Goal: Task Accomplishment & Management: Use online tool/utility

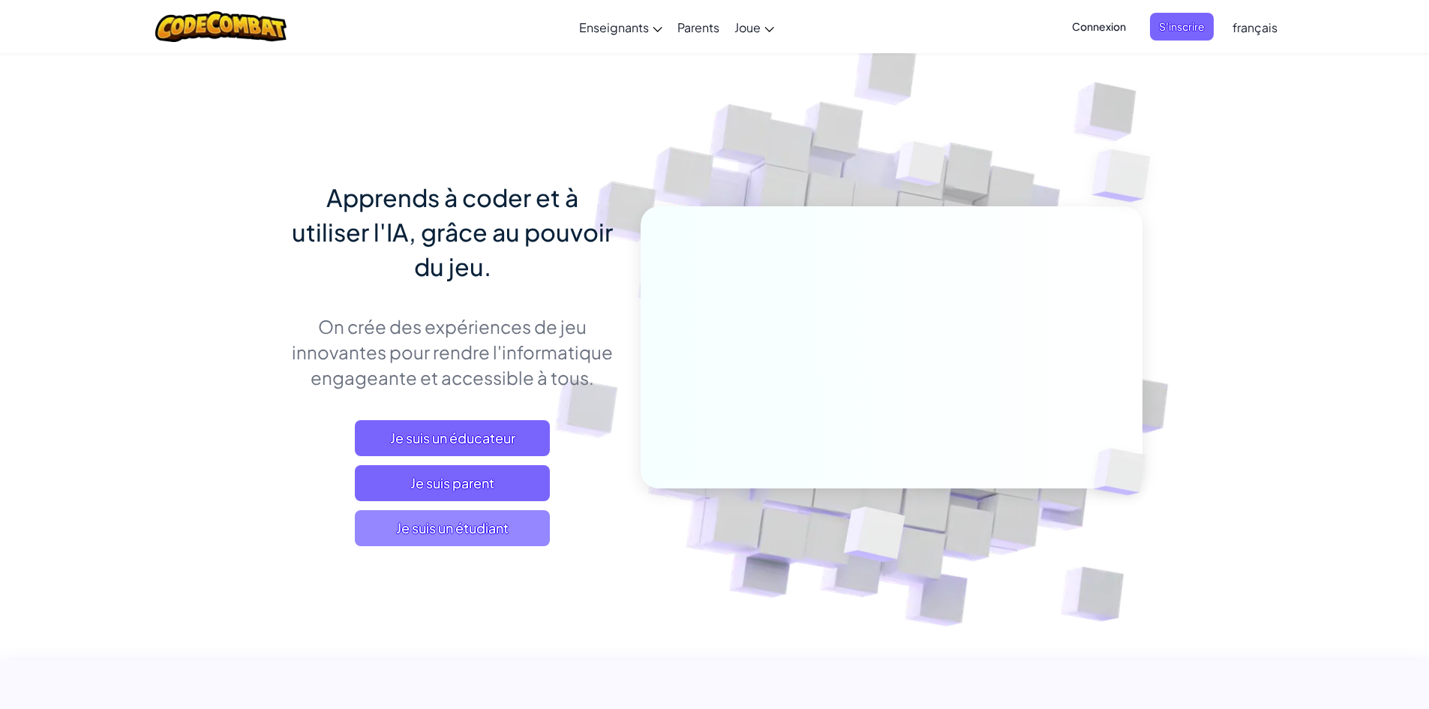
click at [373, 523] on span "Je suis un étudiant" at bounding box center [452, 528] width 195 height 36
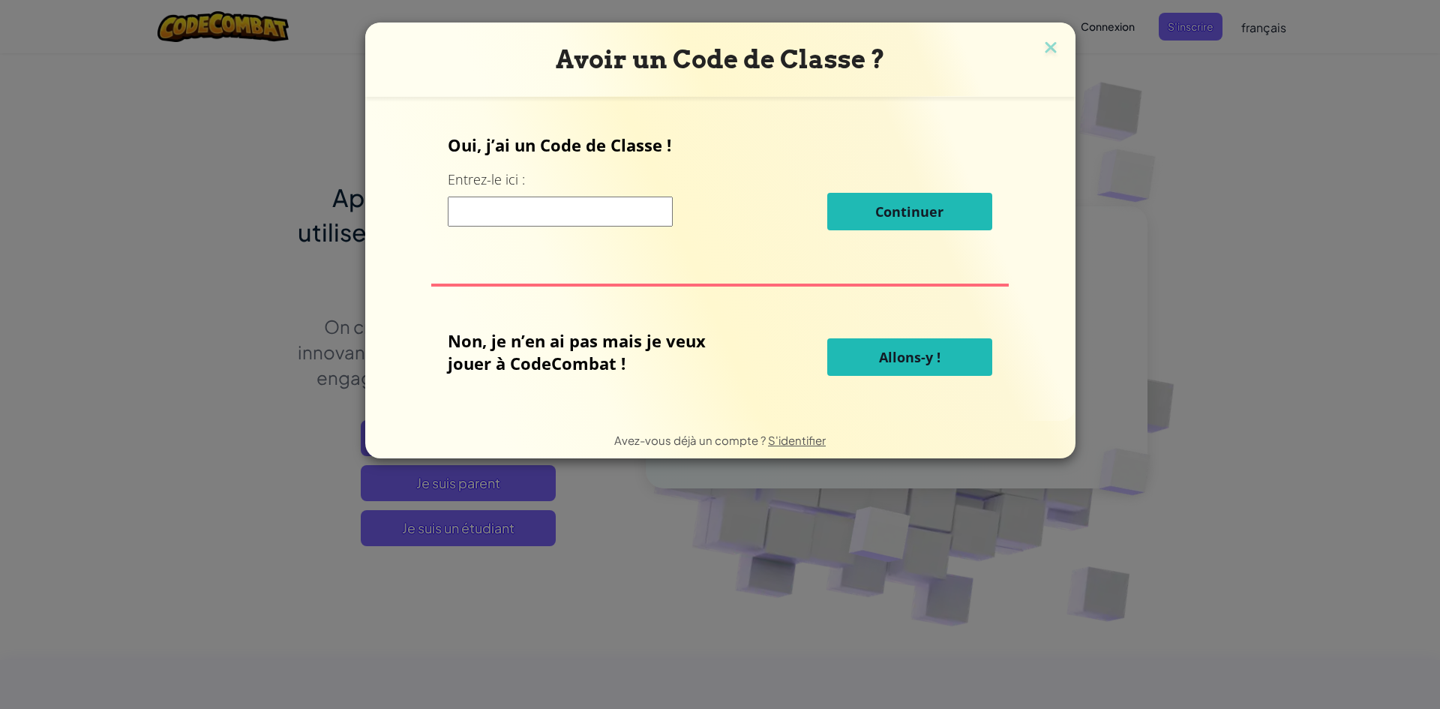
click at [534, 223] on input at bounding box center [560, 211] width 225 height 30
click at [943, 357] on button "Allons-y !" at bounding box center [909, 356] width 165 height 37
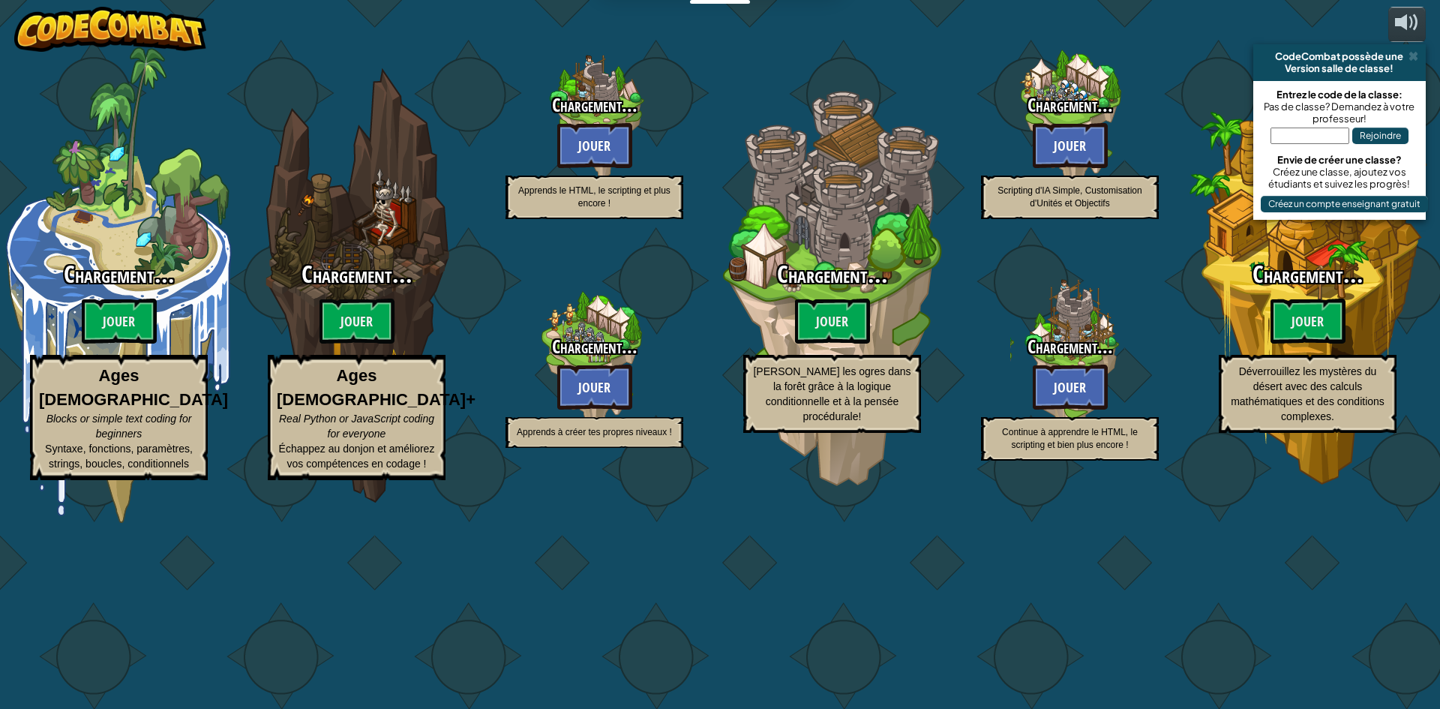
select select "fr"
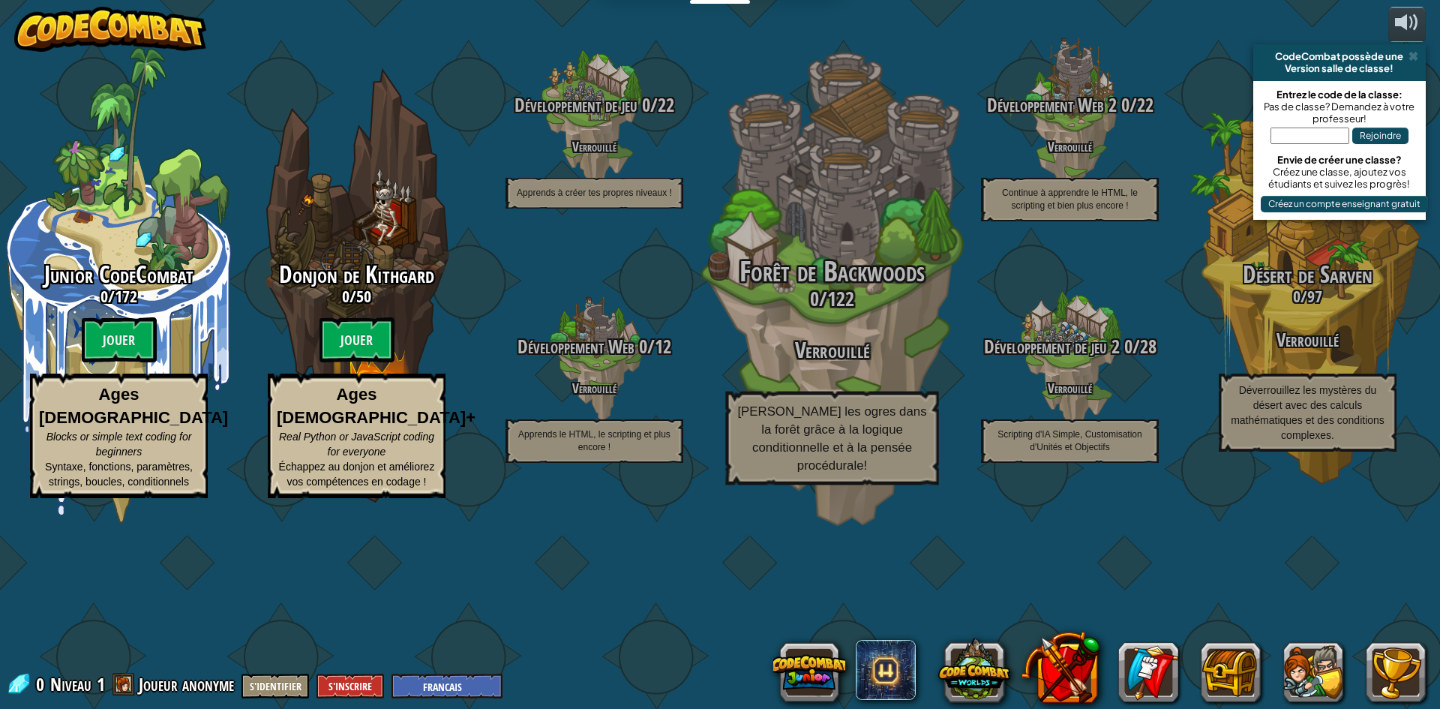
click at [859, 291] on span "Forêt de Backwoods" at bounding box center [831, 271] width 185 height 39
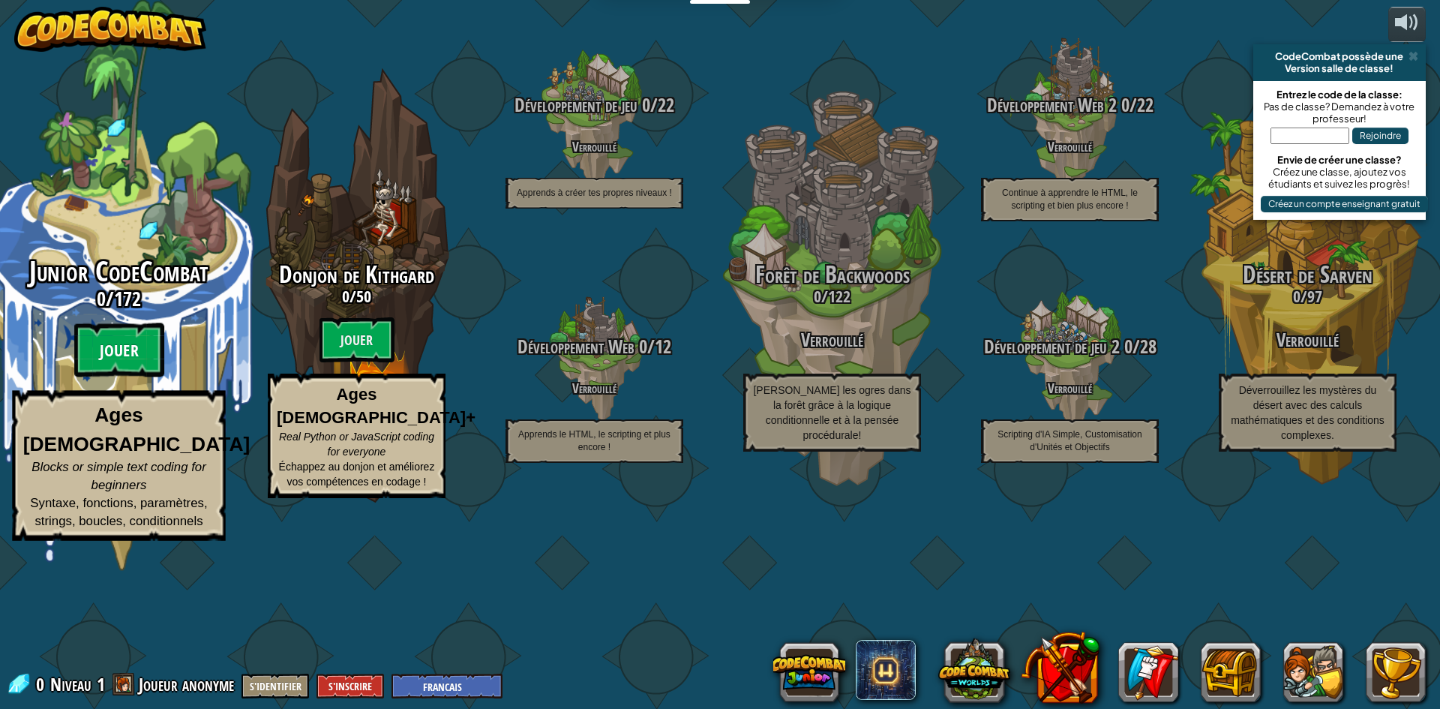
click at [101, 377] on btn "Jouer" at bounding box center [119, 350] width 90 height 54
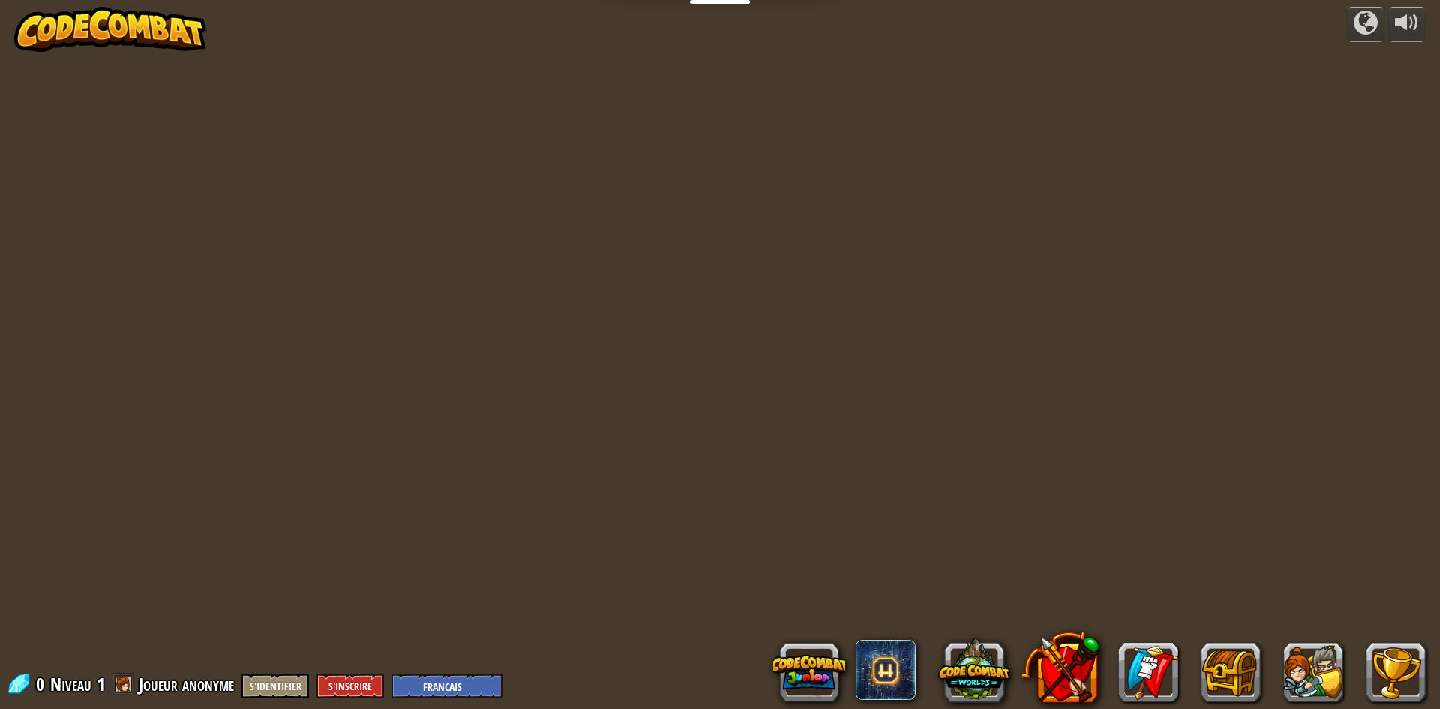
select select "fr"
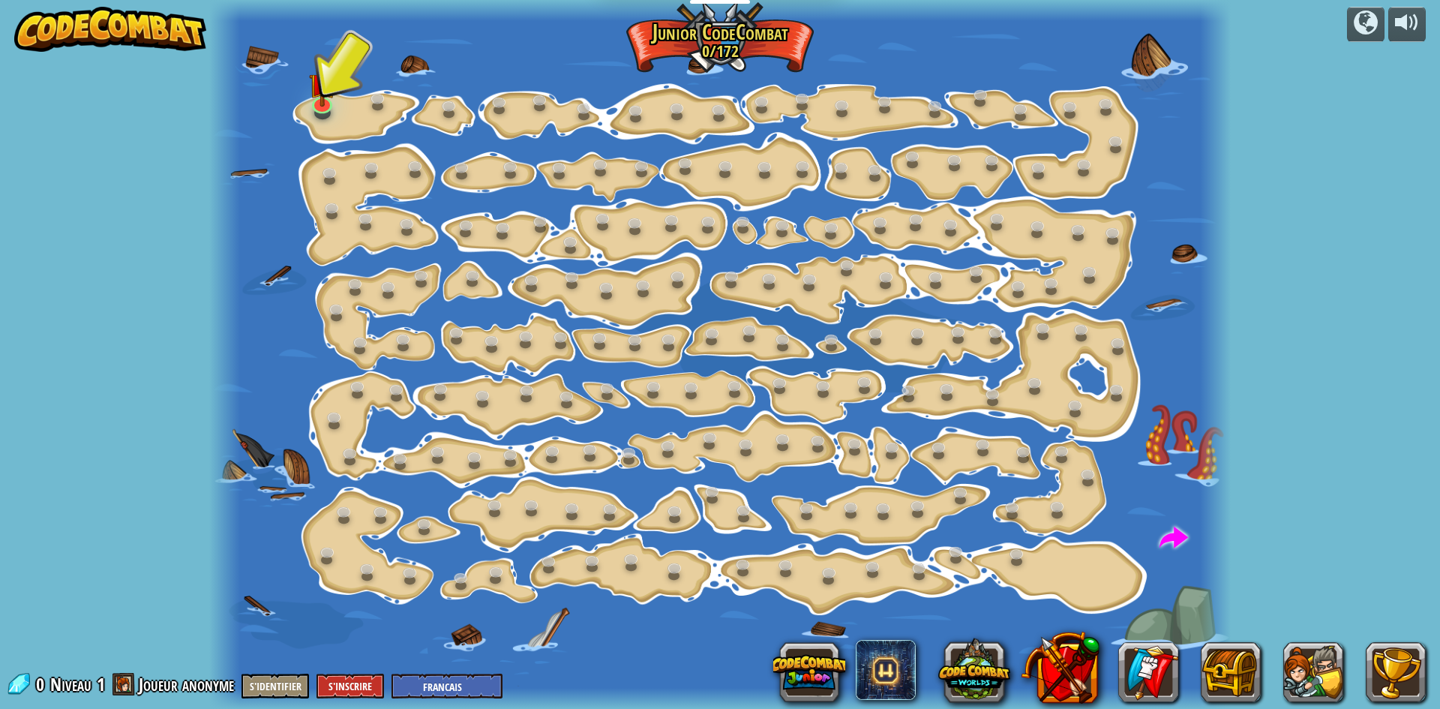
click at [335, 109] on div at bounding box center [719, 354] width 1021 height 709
click at [329, 103] on link at bounding box center [322, 100] width 30 height 30
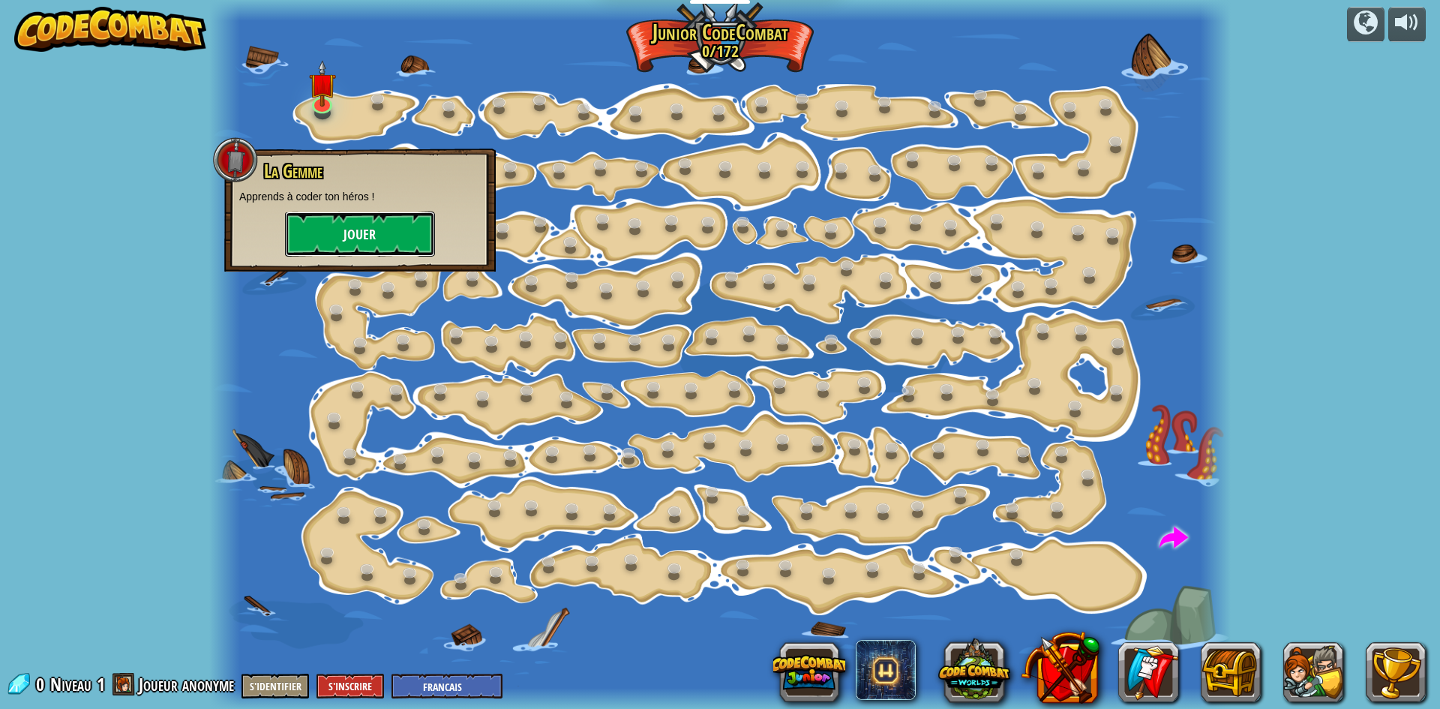
click at [349, 229] on button "Jouer" at bounding box center [360, 233] width 150 height 45
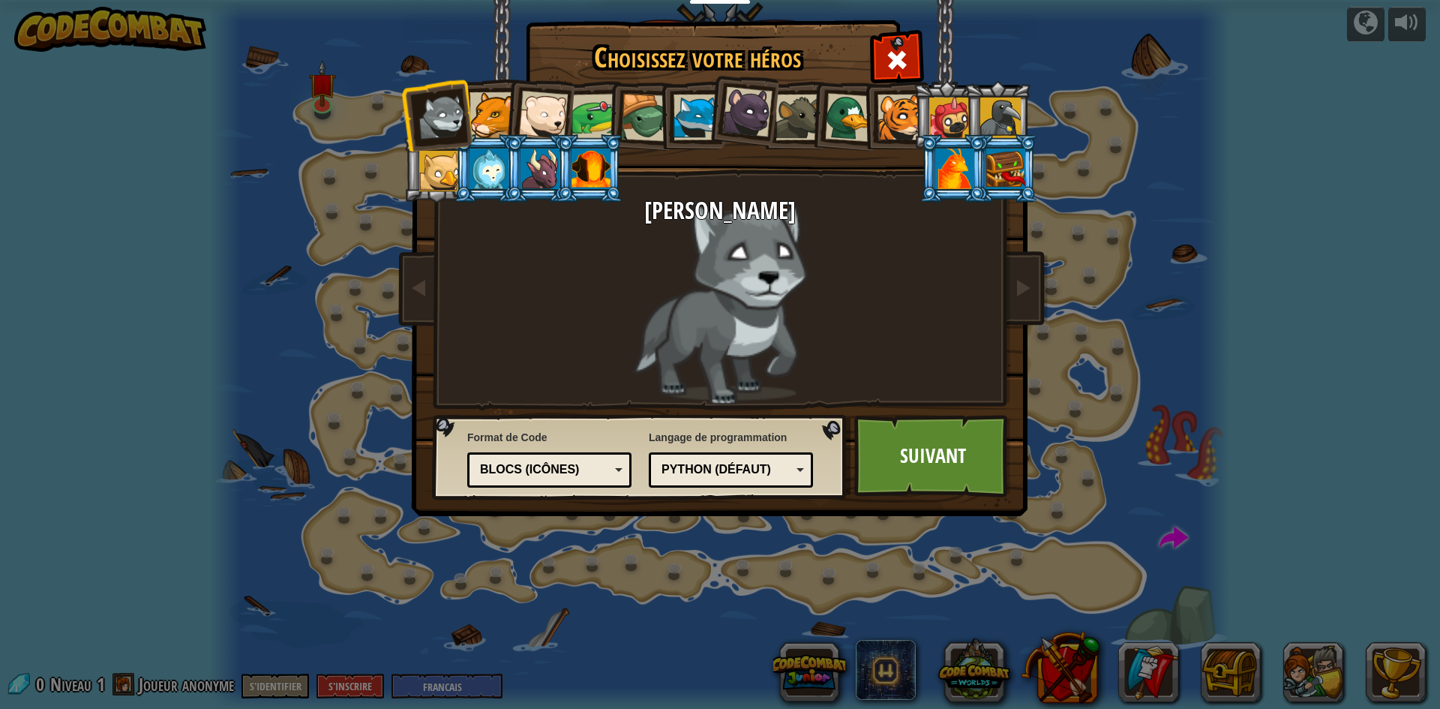
click at [791, 479] on div "Python (Défaut)" at bounding box center [730, 469] width 145 height 23
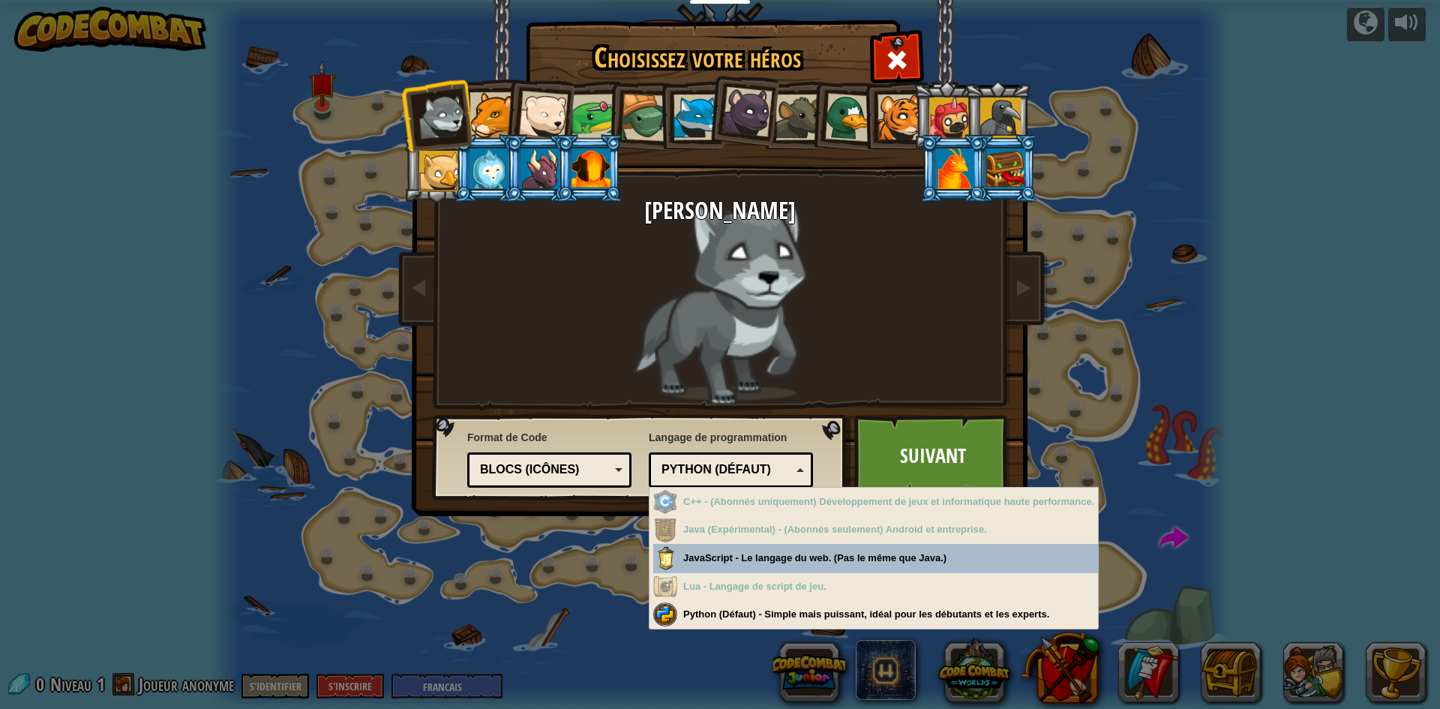
click at [791, 479] on div "Python (Défaut)" at bounding box center [730, 469] width 145 height 23
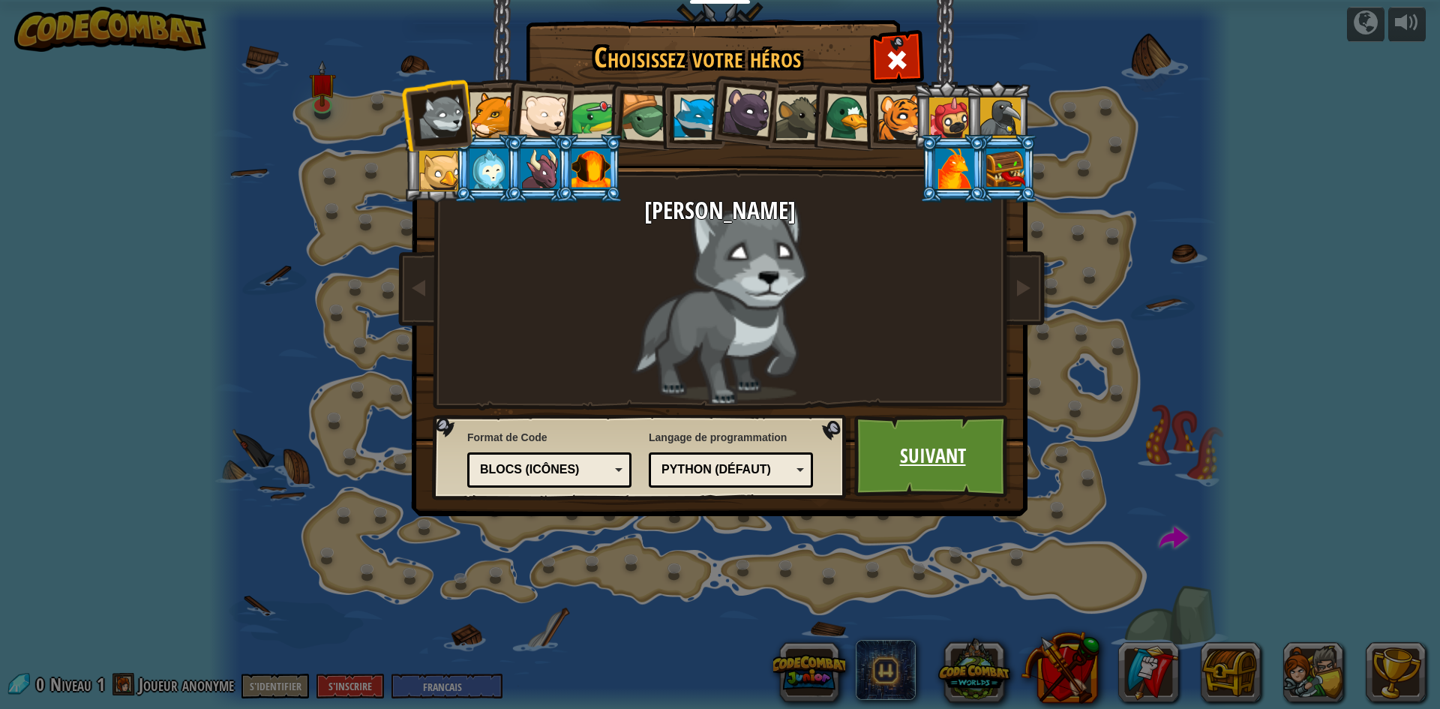
click at [924, 449] on link "Suivant" at bounding box center [932, 456] width 157 height 82
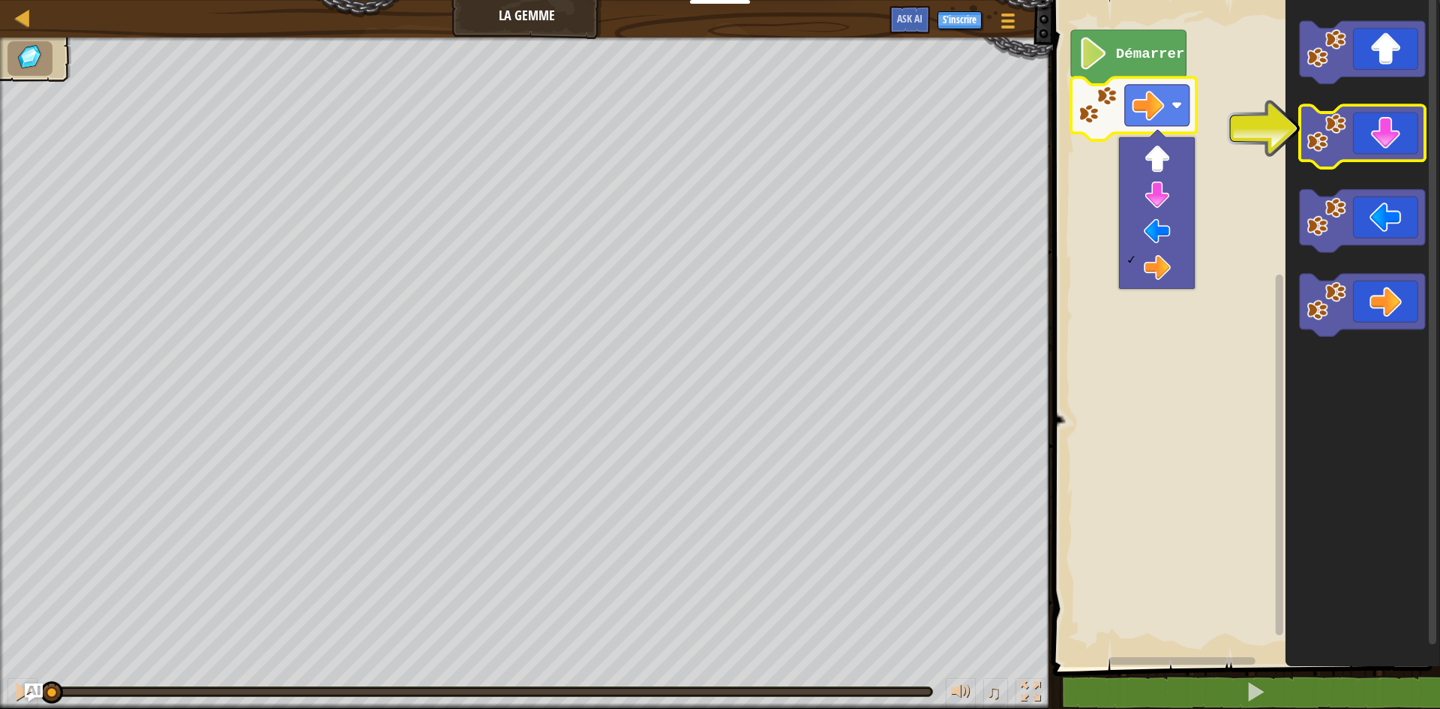
click at [1372, 138] on icon "Espace de travail de Blocky" at bounding box center [1362, 137] width 125 height 63
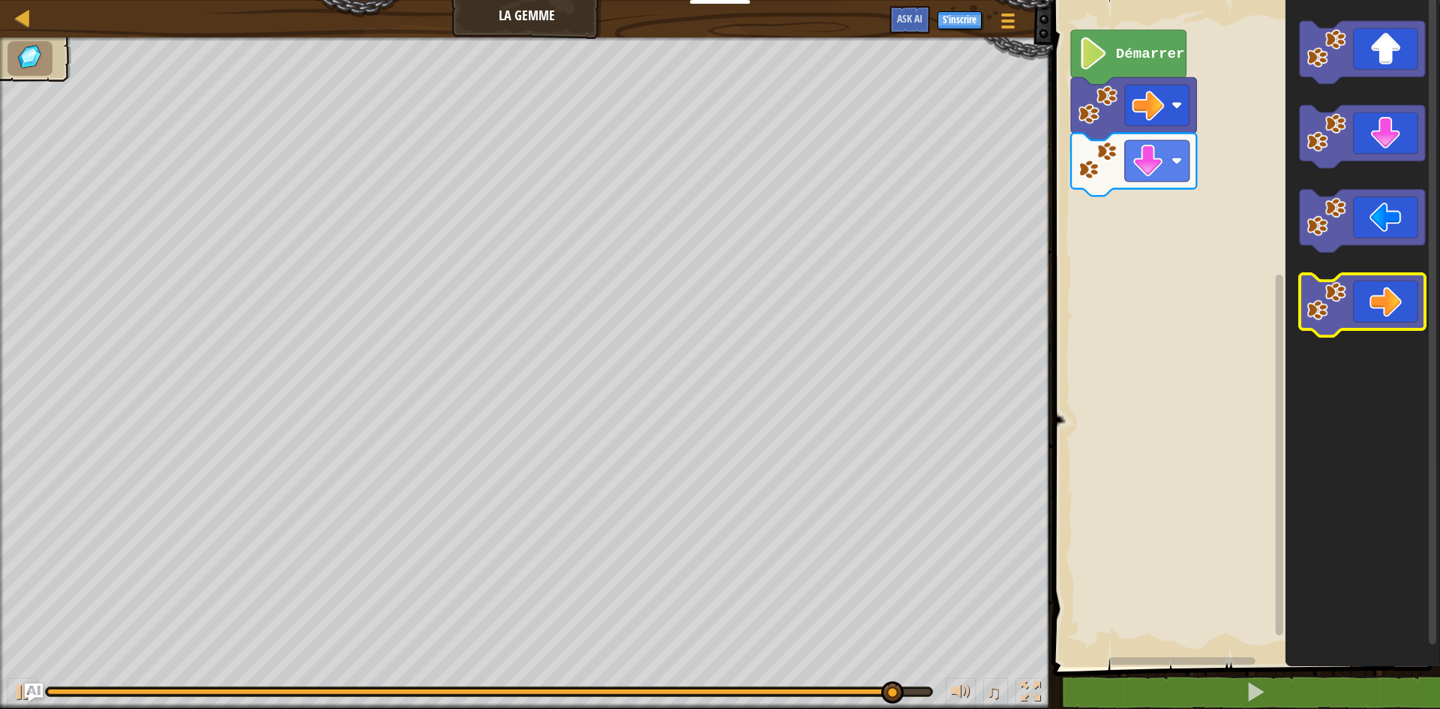
click at [1401, 326] on icon "Espace de travail de Blocky" at bounding box center [1362, 305] width 125 height 63
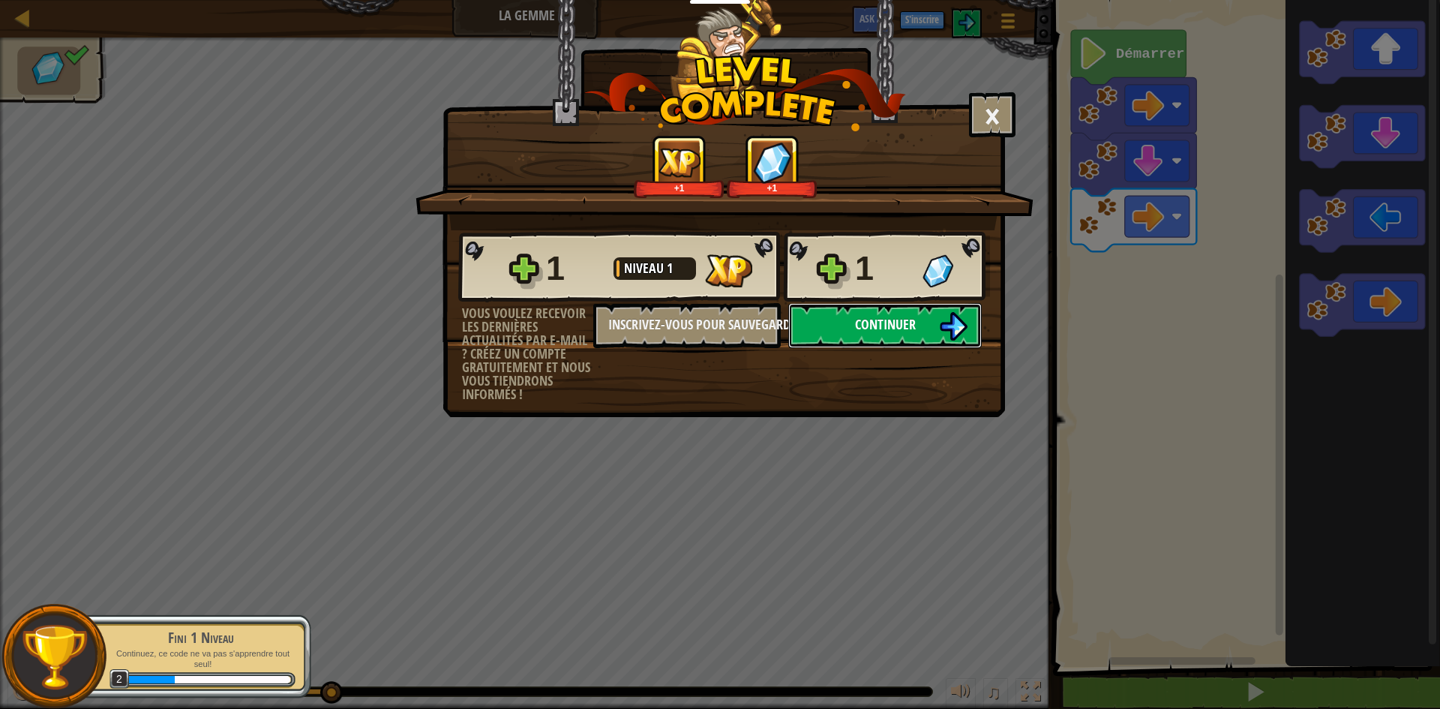
click at [826, 318] on button "Continuer" at bounding box center [884, 325] width 193 height 45
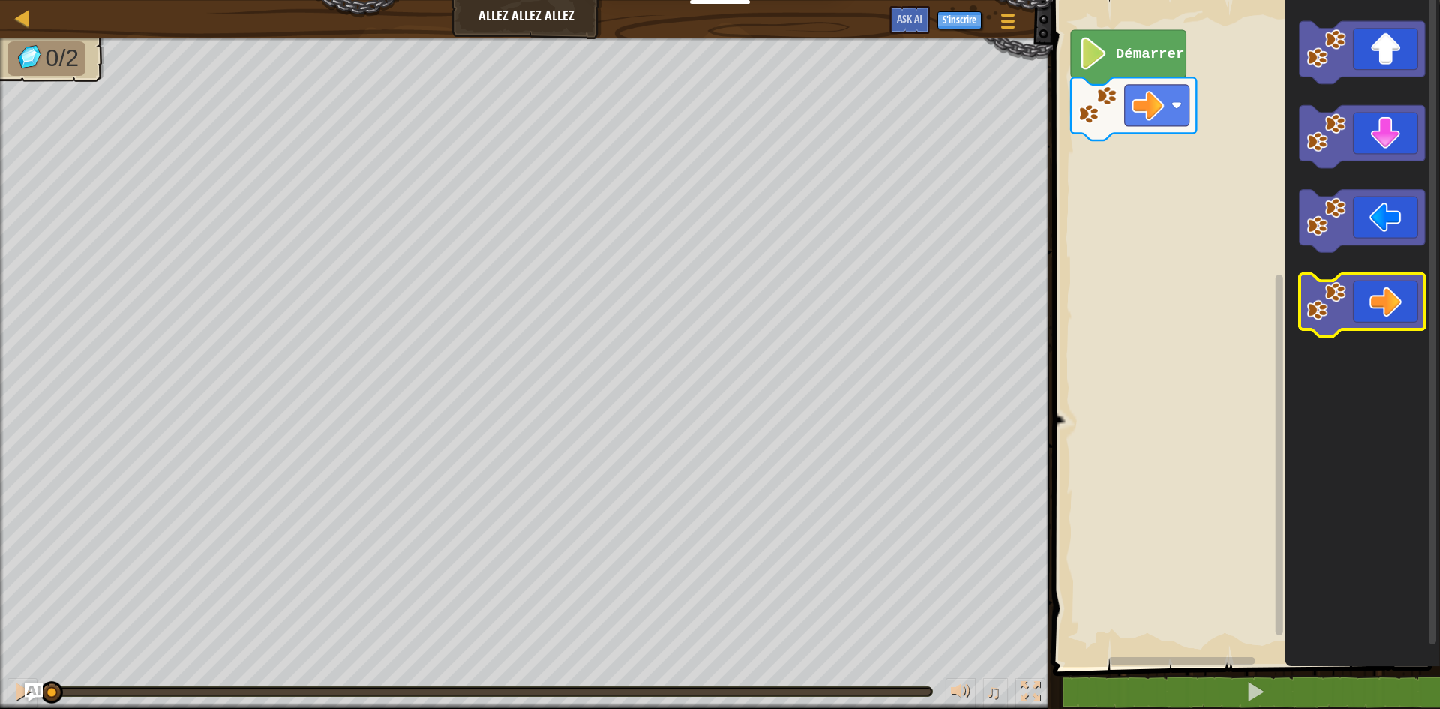
click at [1372, 310] on icon "Espace de travail de Blocky" at bounding box center [1362, 305] width 125 height 63
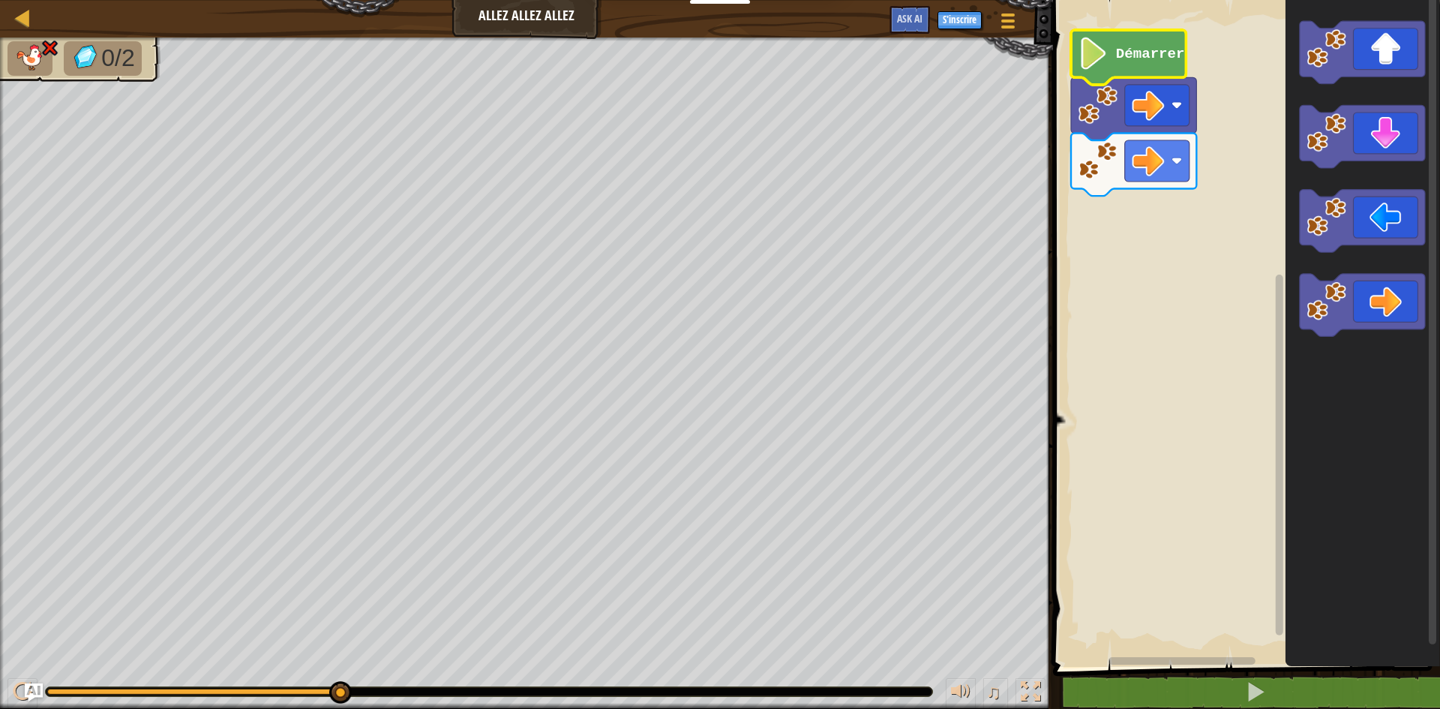
click at [1112, 62] on icon "Espace de travail de Blocky" at bounding box center [1128, 57] width 115 height 55
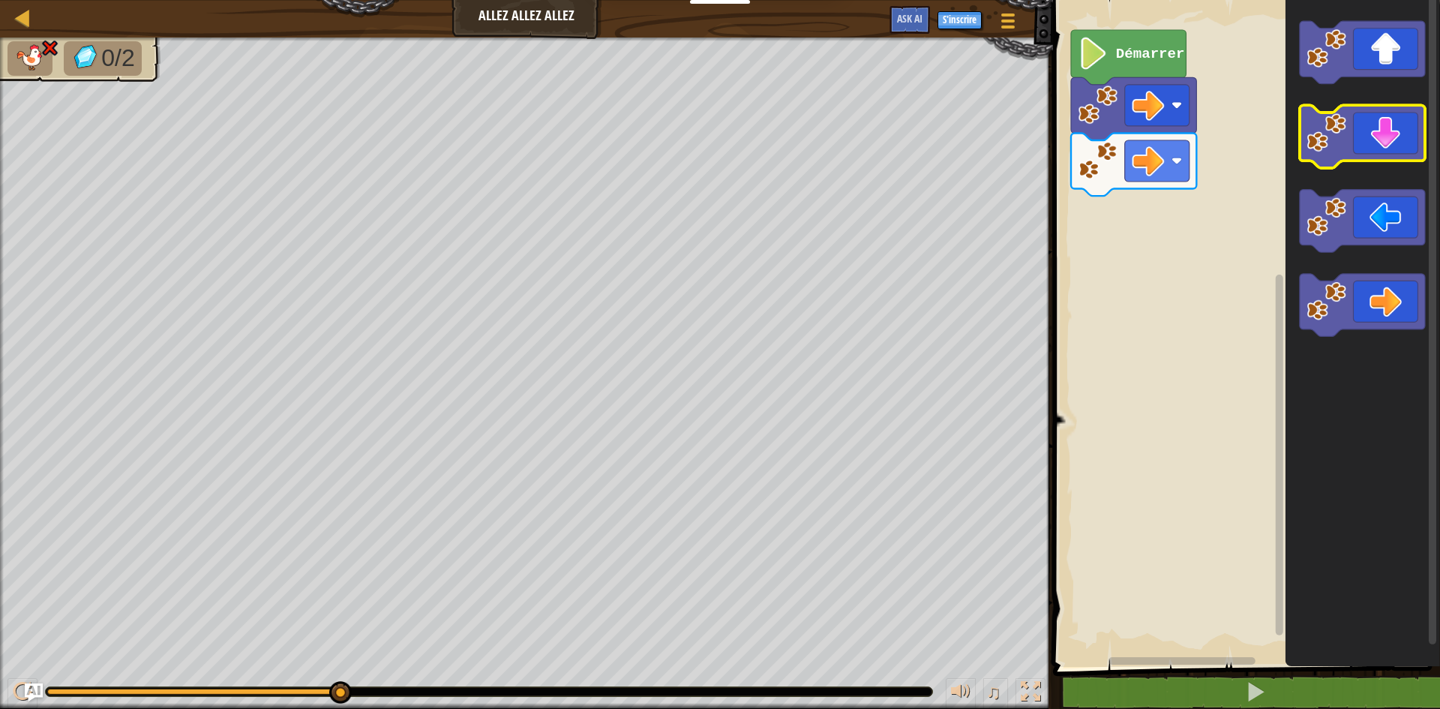
click at [1318, 142] on image "Espace de travail de Blocky" at bounding box center [1326, 133] width 40 height 40
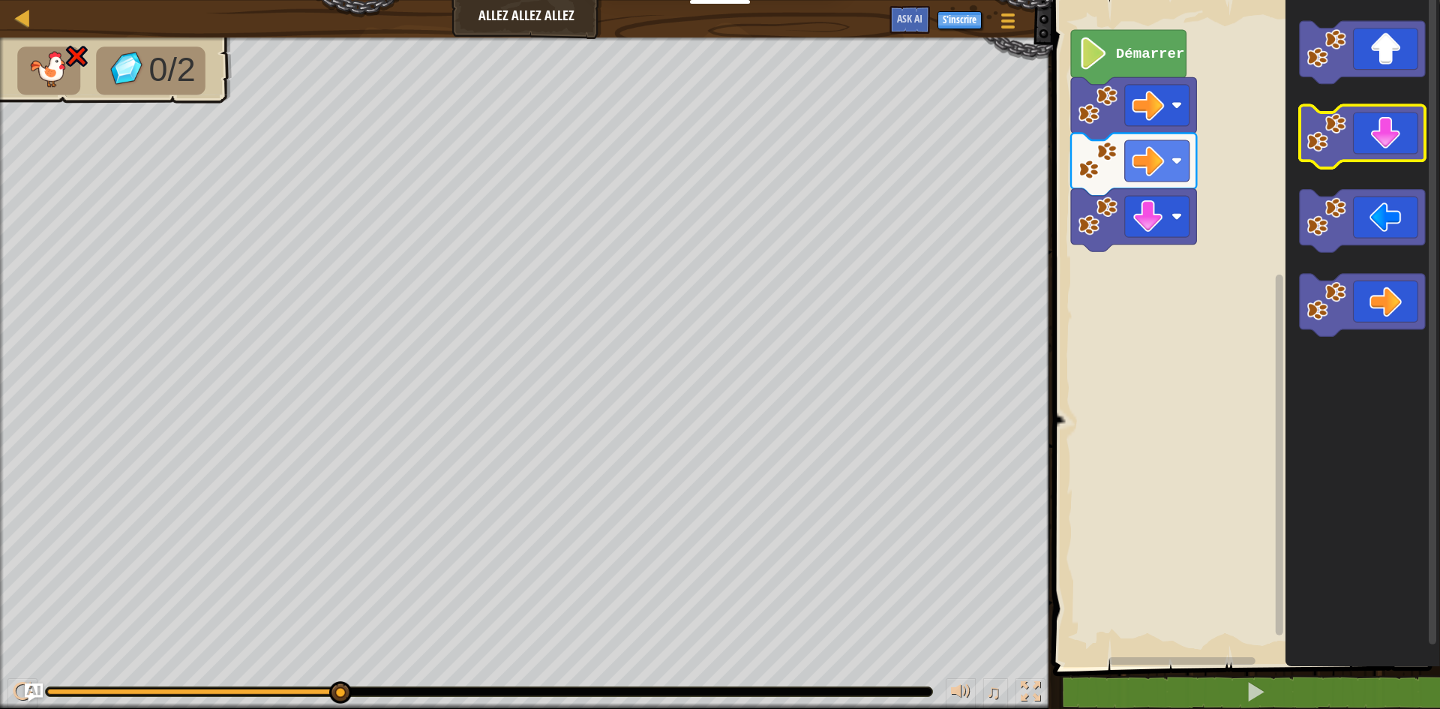
click at [1318, 142] on image "Espace de travail de Blocky" at bounding box center [1326, 133] width 40 height 40
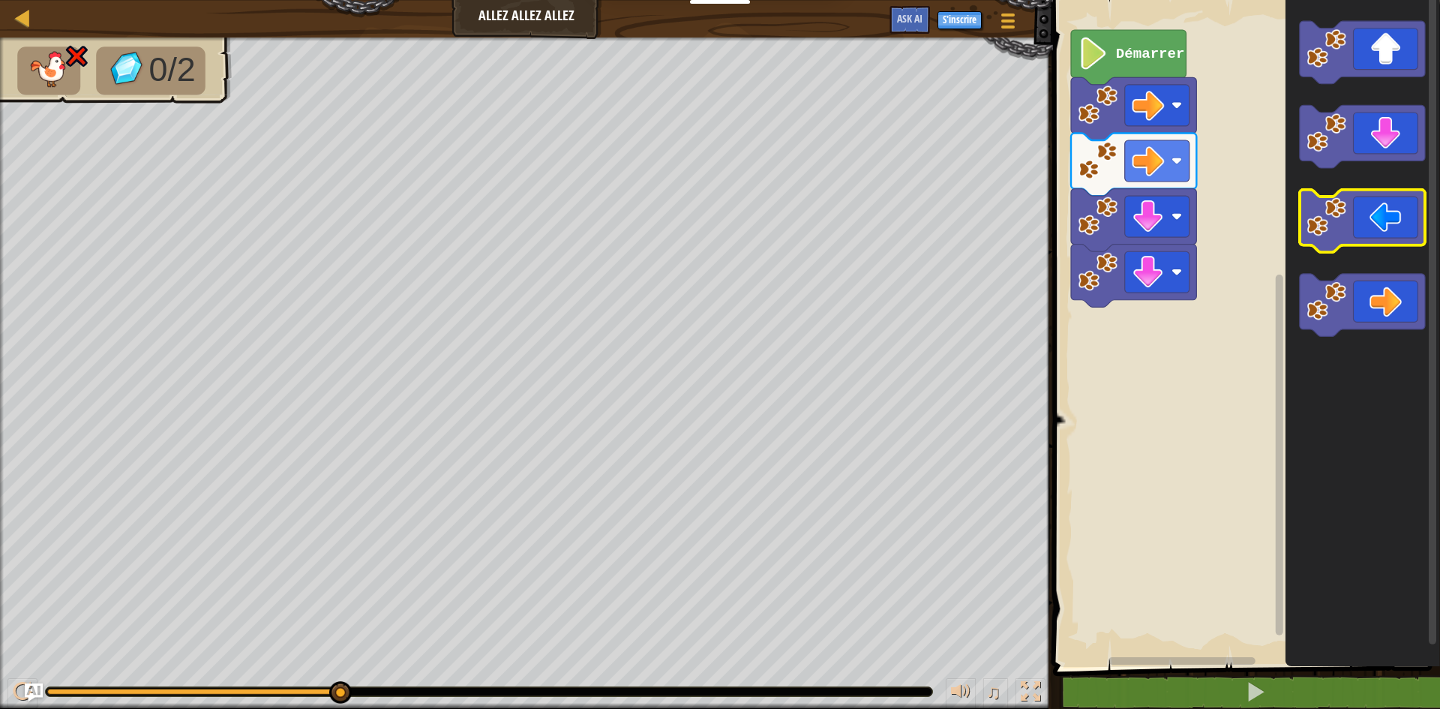
click at [1353, 241] on icon "Espace de travail de Blocky" at bounding box center [1362, 221] width 125 height 63
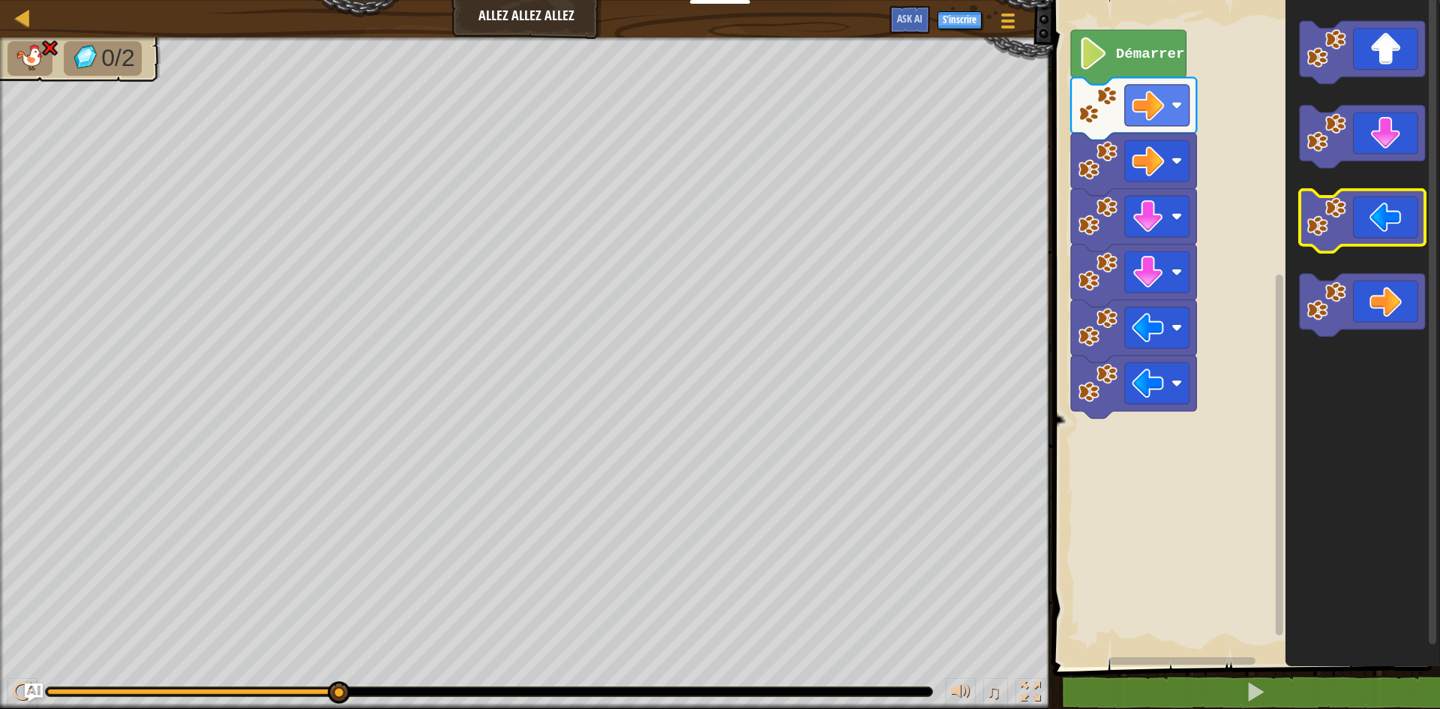
click at [1353, 241] on icon "Espace de travail de Blocky" at bounding box center [1362, 221] width 125 height 63
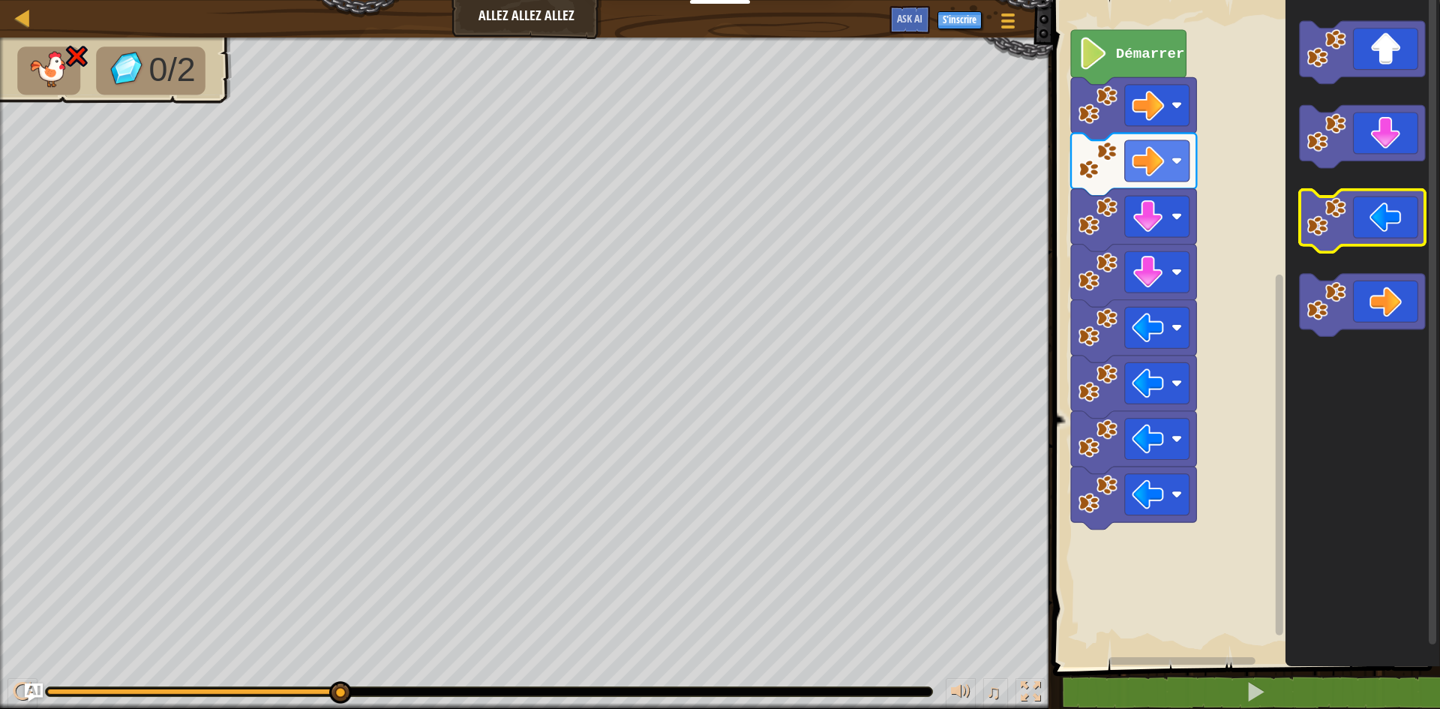
click at [1353, 241] on icon "Espace de travail de Blocky" at bounding box center [1362, 221] width 125 height 63
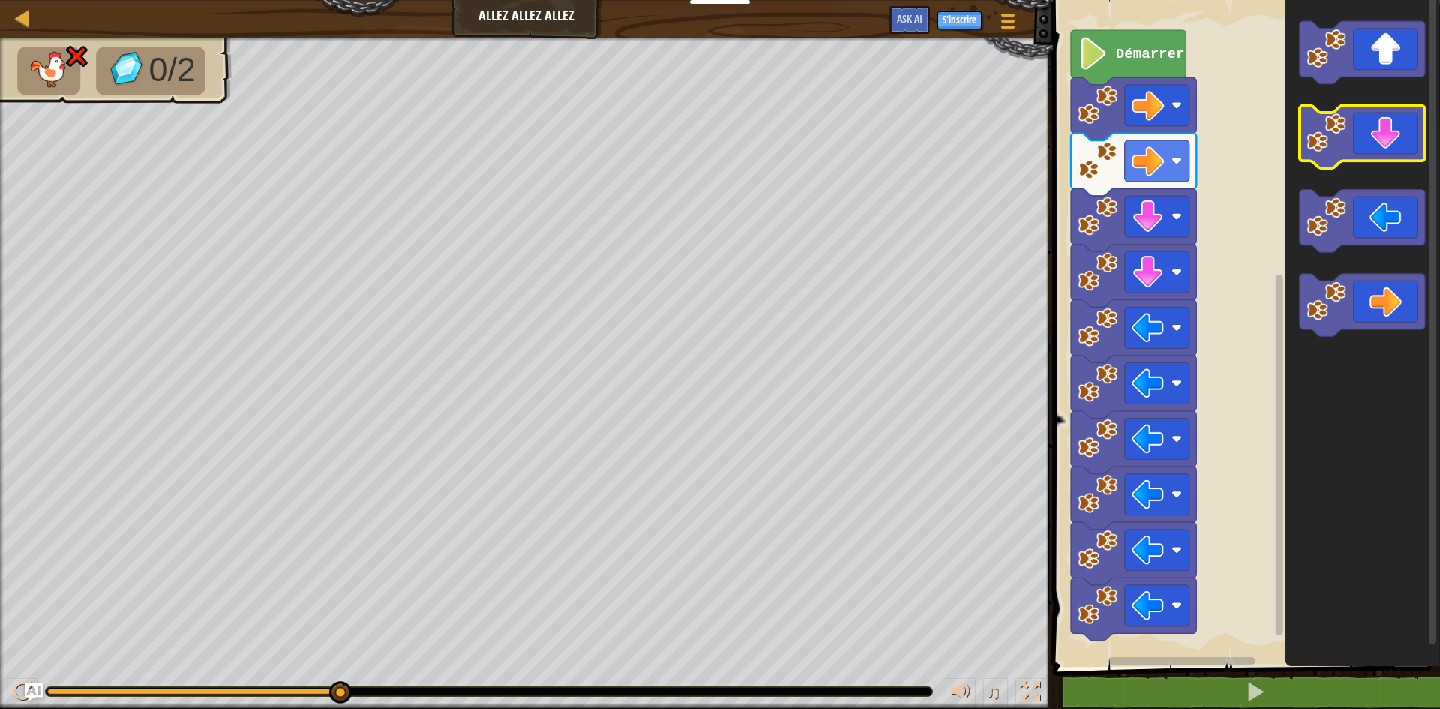
click at [1357, 121] on icon "Espace de travail de Blocky" at bounding box center [1362, 137] width 125 height 63
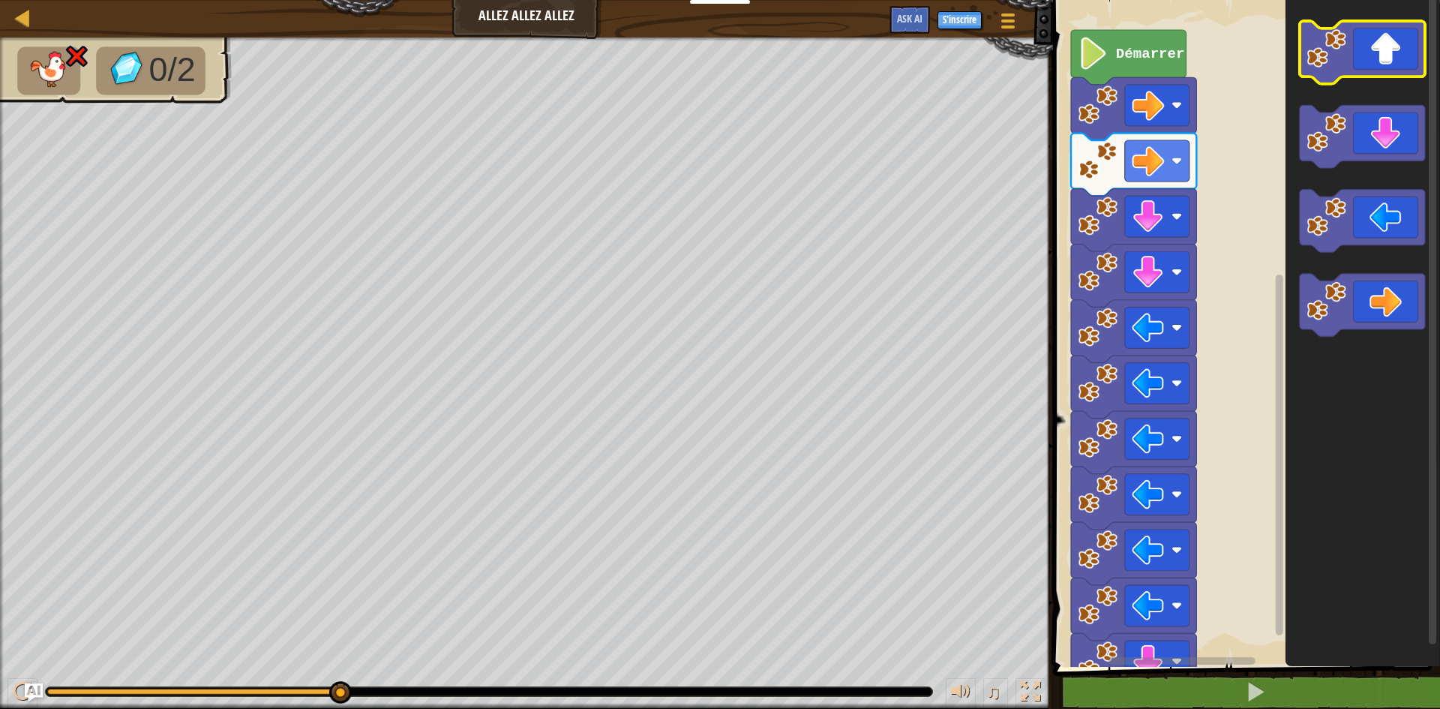
click at [1351, 70] on icon "Espace de travail de Blocky" at bounding box center [1362, 52] width 125 height 63
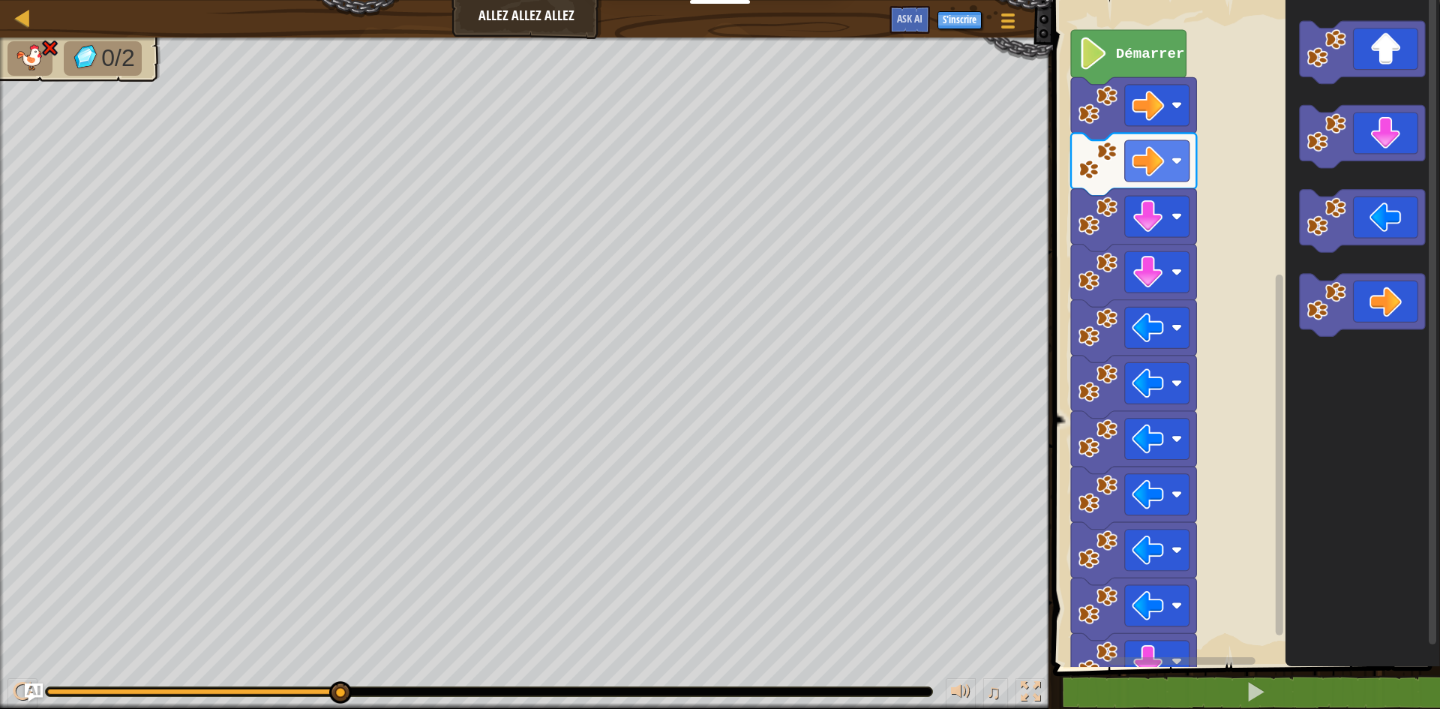
click at [25, 62] on img at bounding box center [29, 57] width 31 height 26
click at [1109, 76] on icon "Espace de travail de Blocky" at bounding box center [1128, 57] width 115 height 55
